Goal: Navigation & Orientation: Find specific page/section

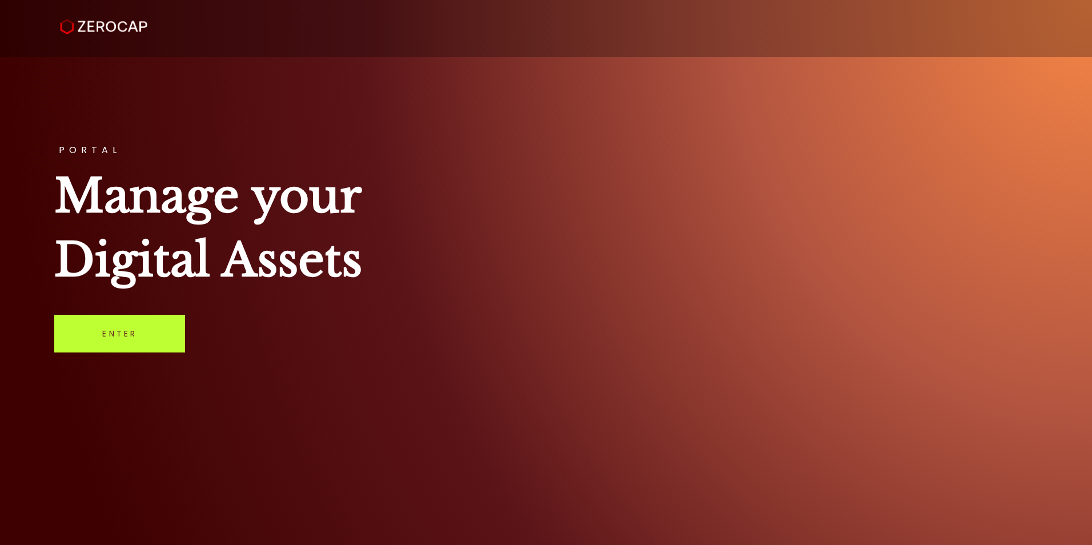
click at [114, 328] on link "Enter" at bounding box center [119, 334] width 131 height 38
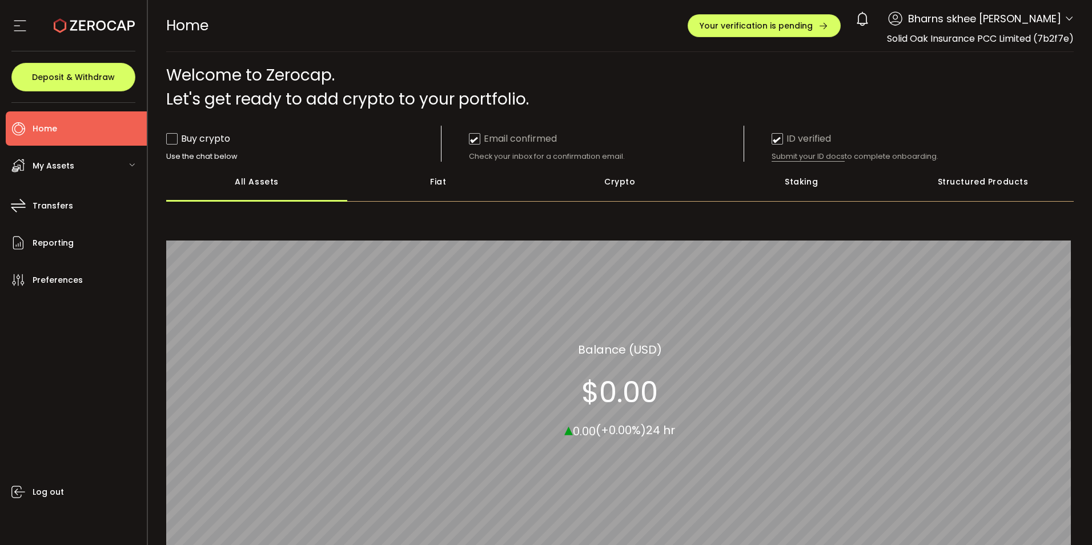
click at [85, 170] on div "My Assets" at bounding box center [76, 165] width 141 height 34
click at [14, 33] on icon at bounding box center [19, 25] width 17 height 17
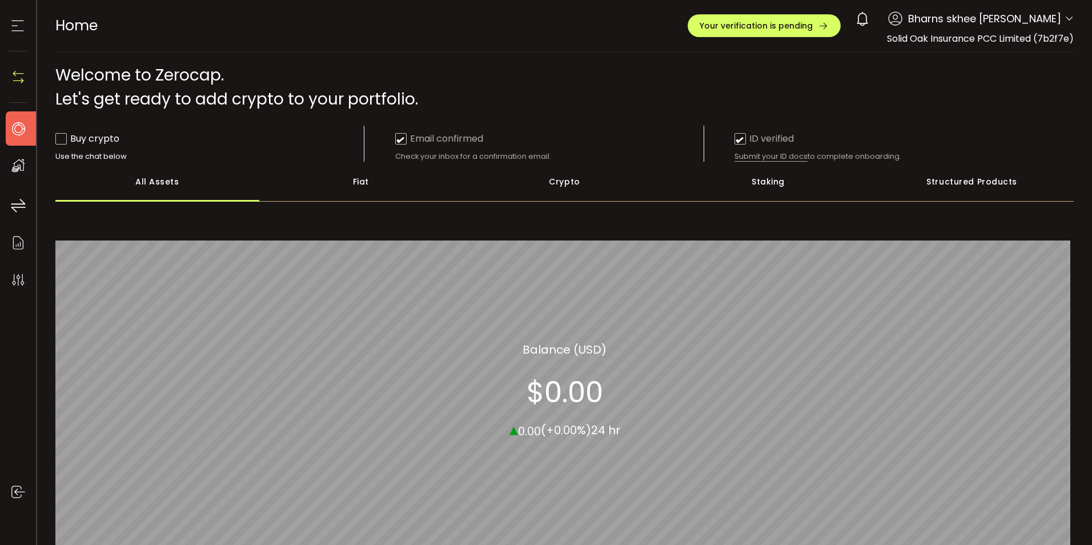
click at [21, 25] on icon at bounding box center [17, 25] width 17 height 17
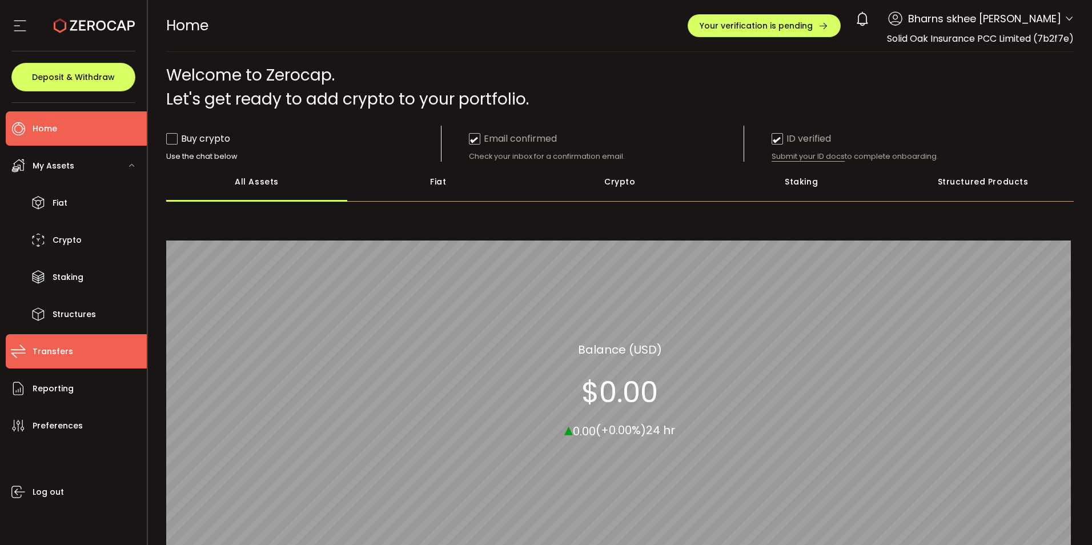
click at [75, 354] on li "Transfers" at bounding box center [76, 351] width 141 height 34
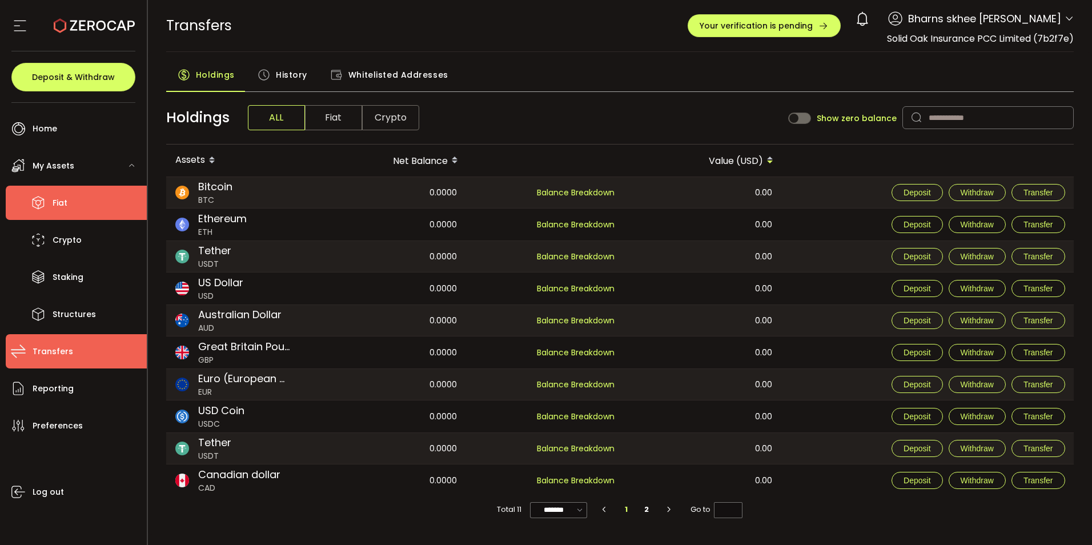
click at [57, 210] on span "Fiat" at bounding box center [60, 203] width 15 height 17
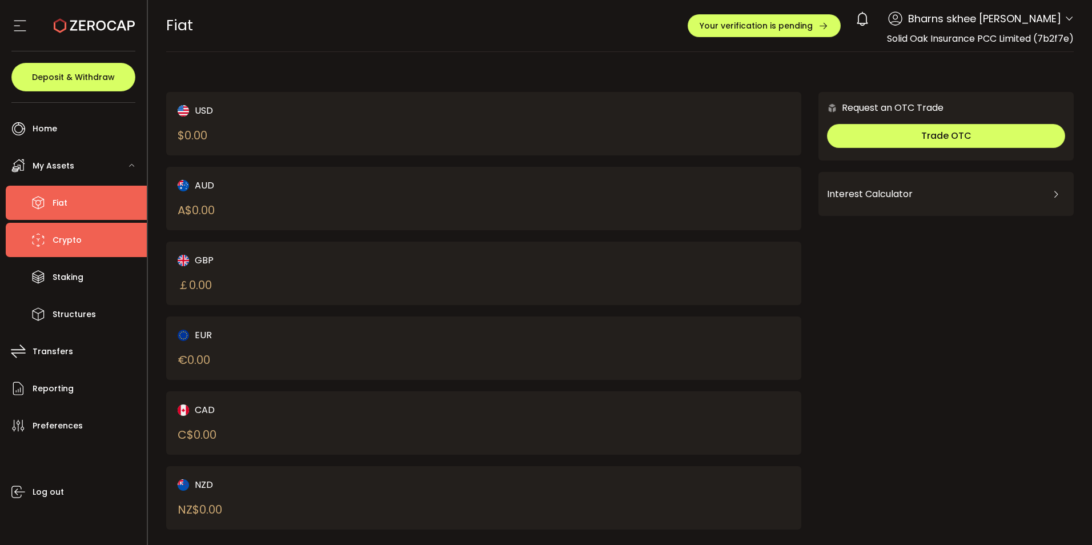
click at [63, 247] on span "Crypto" at bounding box center [67, 240] width 29 height 17
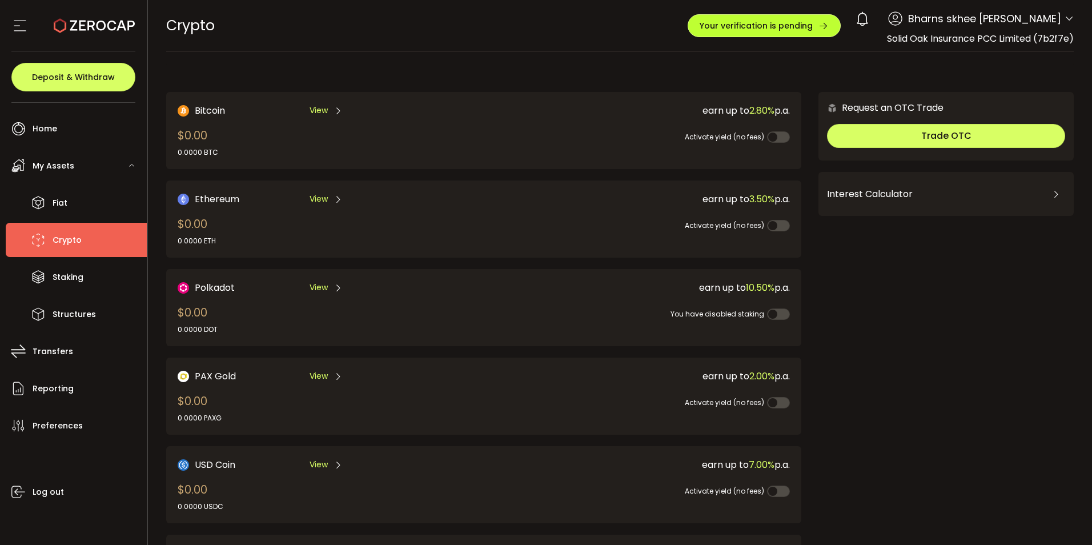
click at [813, 26] on span "Your verification is pending" at bounding box center [756, 26] width 113 height 8
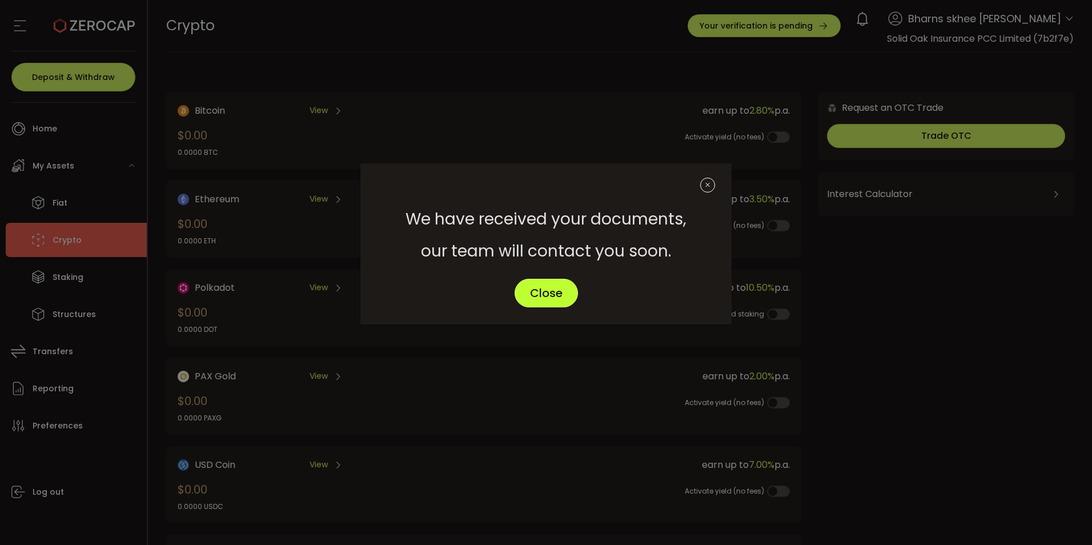
click at [552, 295] on span "Close" at bounding box center [546, 292] width 33 height 11
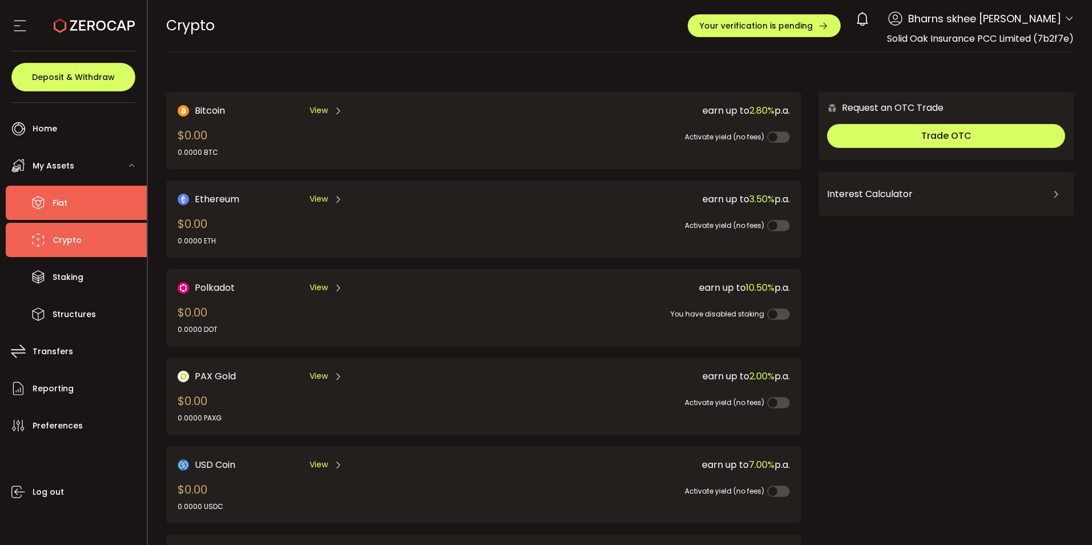
click at [103, 199] on li "Fiat" at bounding box center [76, 203] width 141 height 34
